Goal: Navigation & Orientation: Find specific page/section

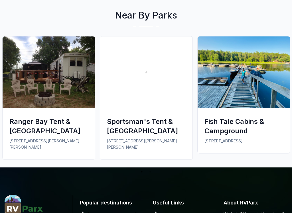
scroll to position [403, 0]
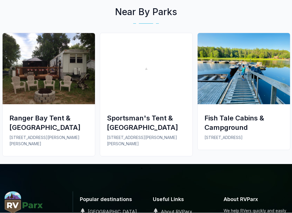
click at [37, 114] on div "Ranger Bay Tent & [GEOGRAPHIC_DATA]" at bounding box center [48, 123] width 79 height 19
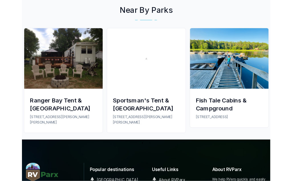
scroll to position [419, 0]
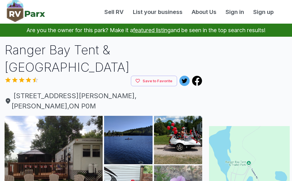
click at [81, 120] on img at bounding box center [54, 165] width 98 height 98
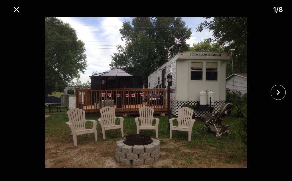
click at [277, 93] on icon "close" at bounding box center [278, 93] width 10 height 10
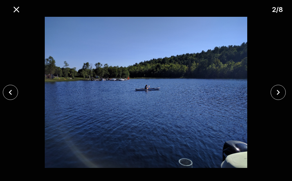
click at [279, 95] on icon "close" at bounding box center [278, 93] width 10 height 10
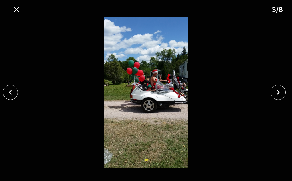
click at [274, 94] on icon "close" at bounding box center [278, 93] width 10 height 10
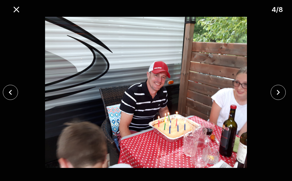
click at [276, 93] on icon "close" at bounding box center [278, 93] width 10 height 10
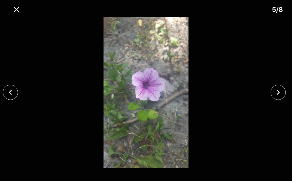
click at [276, 96] on icon "close" at bounding box center [278, 93] width 10 height 10
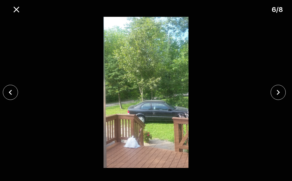
click at [278, 96] on icon "close" at bounding box center [278, 93] width 10 height 10
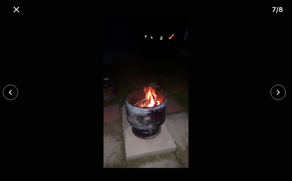
click at [279, 95] on icon "close" at bounding box center [278, 93] width 10 height 10
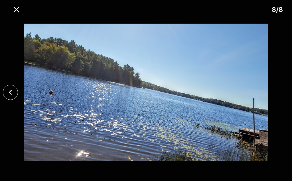
click at [281, 98] on div at bounding box center [146, 93] width 292 height 152
click at [14, 11] on icon "close" at bounding box center [16, 10] width 6 height 6
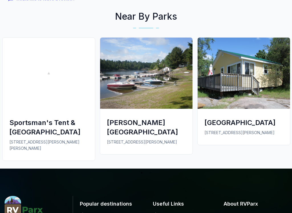
scroll to position [439, 0]
click at [230, 118] on div "[GEOGRAPHIC_DATA]" at bounding box center [244, 122] width 79 height 9
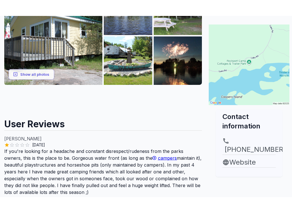
scroll to position [135, 0]
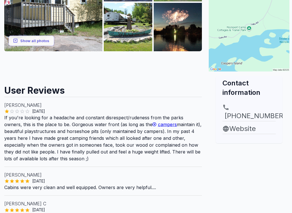
click at [241, 134] on link "Website" at bounding box center [249, 129] width 53 height 10
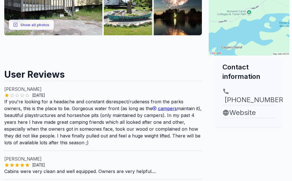
scroll to position [152, 0]
